Goal: Navigation & Orientation: Understand site structure

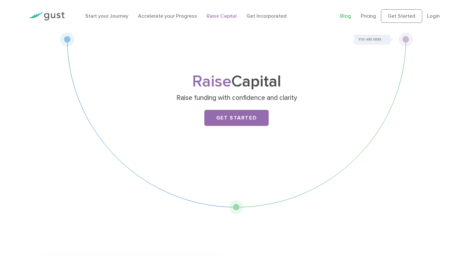
click at [347, 18] on link "Blog" at bounding box center [345, 16] width 11 height 6
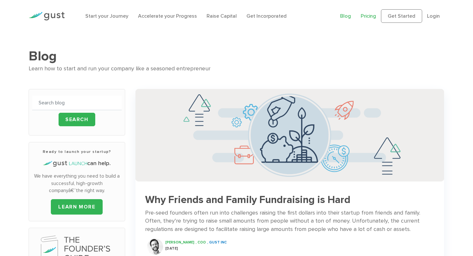
click at [364, 18] on link "Pricing" at bounding box center [367, 16] width 15 height 6
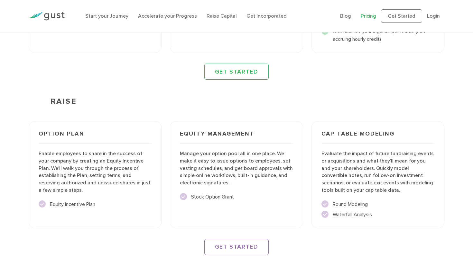
scroll to position [956, 0]
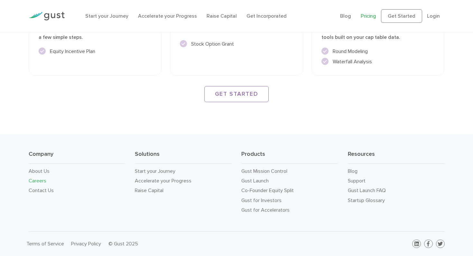
click at [39, 181] on link "Careers" at bounding box center [38, 181] width 18 height 6
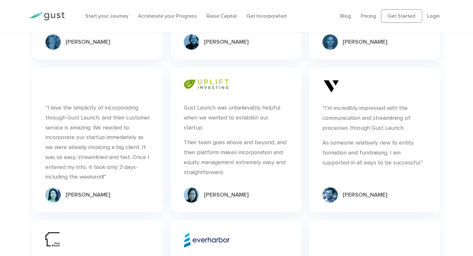
scroll to position [797, 0]
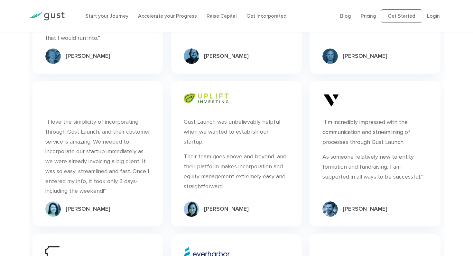
click at [62, 18] on img at bounding box center [47, 16] width 36 height 9
